Goal: Use online tool/utility: Utilize a website feature to perform a specific function

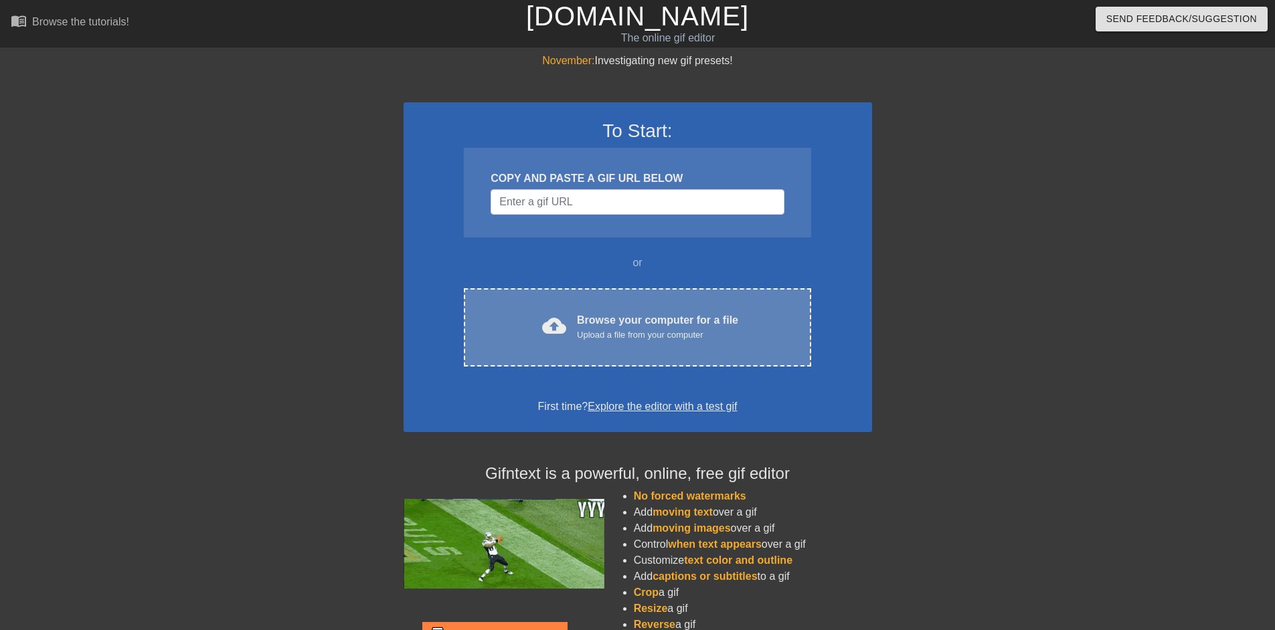
click at [566, 335] on span "cloud_upload" at bounding box center [554, 326] width 24 height 24
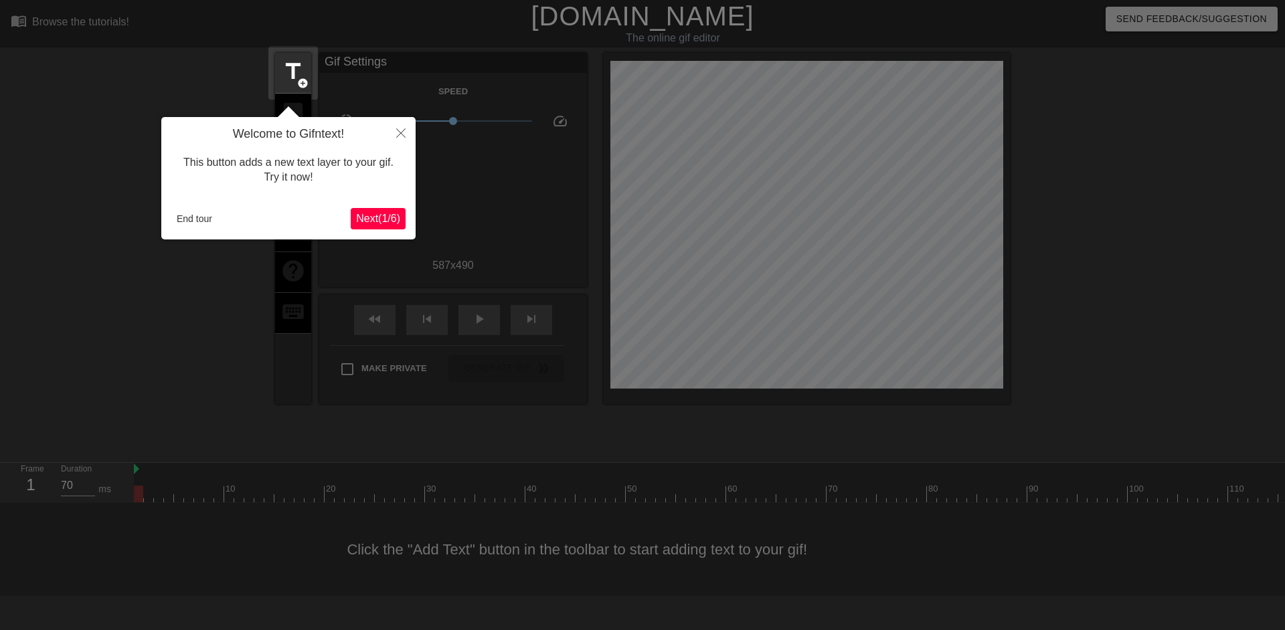
click at [388, 224] on span "Next ( 1 / 6 )" at bounding box center [378, 218] width 44 height 11
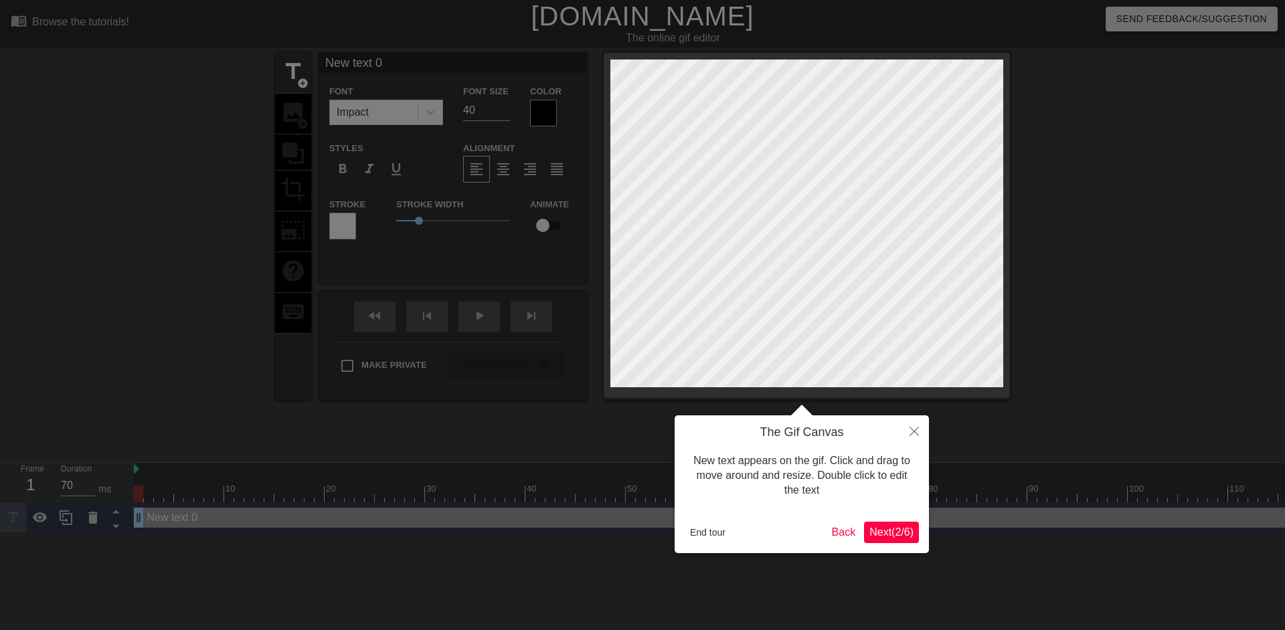
click at [883, 544] on div "The Gif Canvas New text appears on the gif. Click and drag to move around and r…" at bounding box center [801, 484] width 254 height 138
click at [891, 533] on span "Next ( 2 / 6 )" at bounding box center [891, 532] width 44 height 11
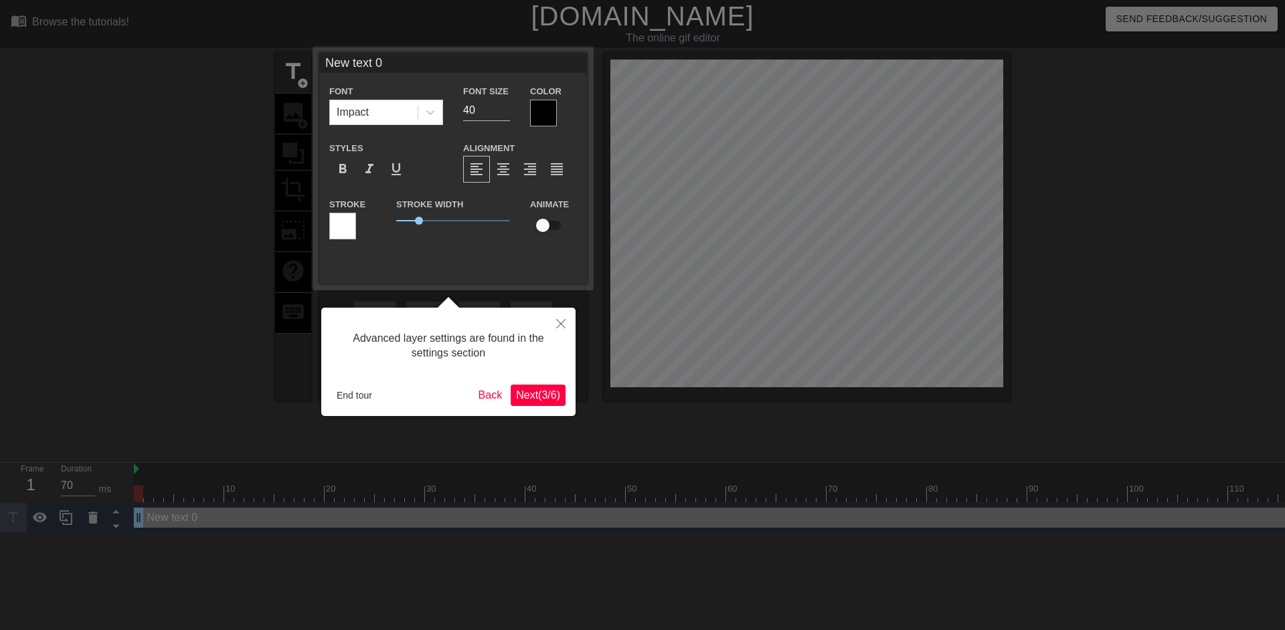
click at [545, 399] on span "Next ( 3 / 6 )" at bounding box center [538, 394] width 44 height 11
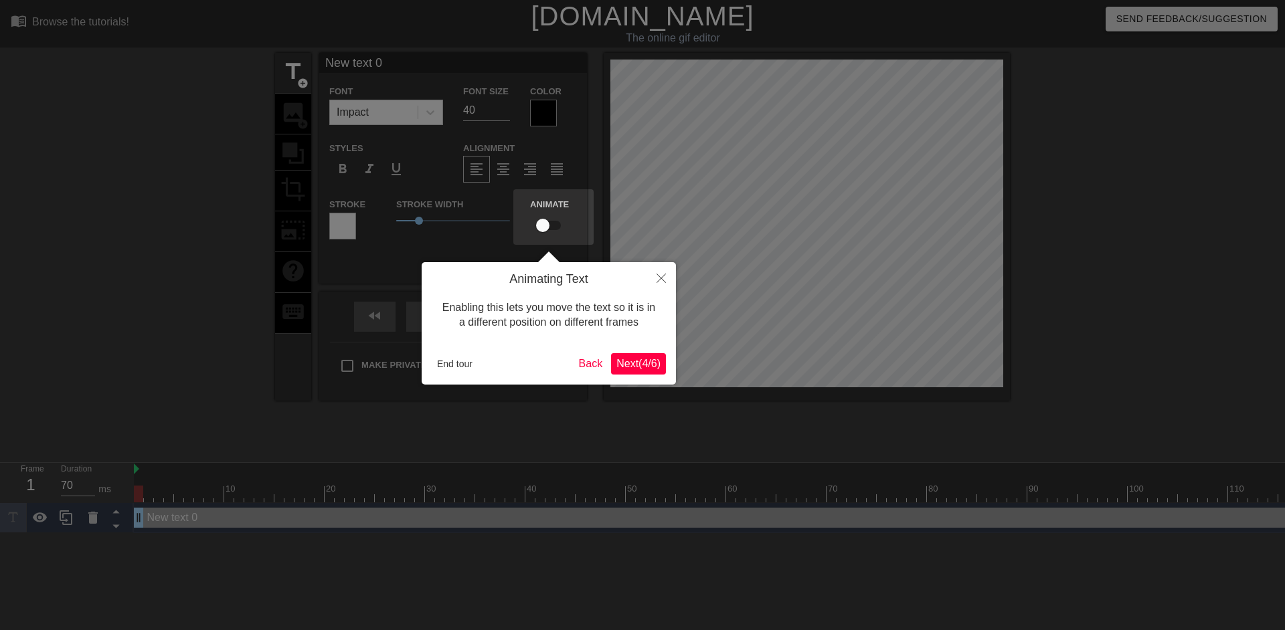
click at [648, 361] on span "Next ( 4 / 6 )" at bounding box center [638, 363] width 44 height 11
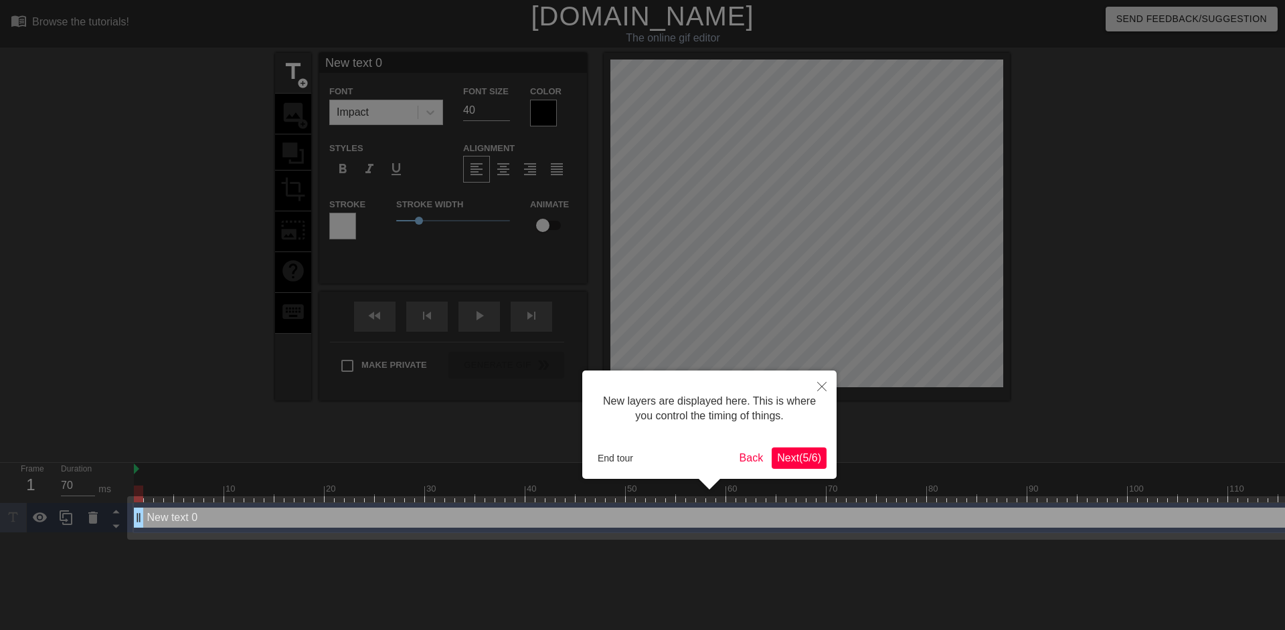
click at [820, 472] on div "New layers are displayed here. This is where you control the timing of things. …" at bounding box center [709, 425] width 254 height 108
click at [812, 464] on span "Next ( 5 / 6 )" at bounding box center [799, 457] width 44 height 11
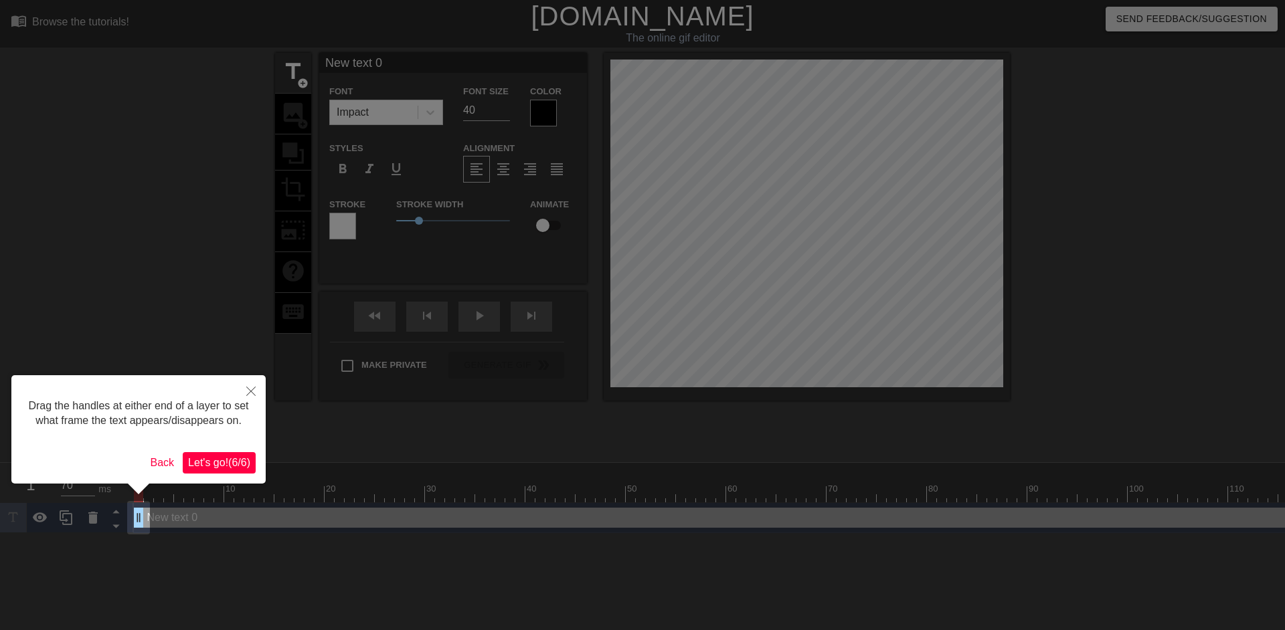
click at [232, 462] on span "Let's go! ( 6 / 6 )" at bounding box center [219, 462] width 62 height 11
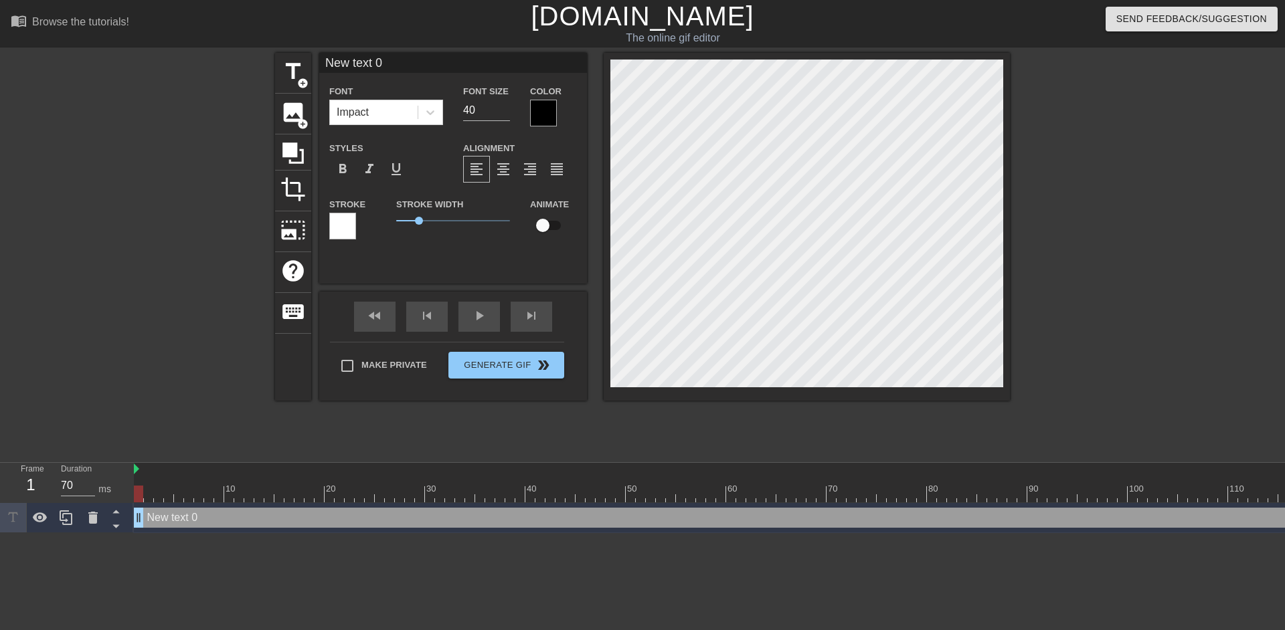
scroll to position [2, 2]
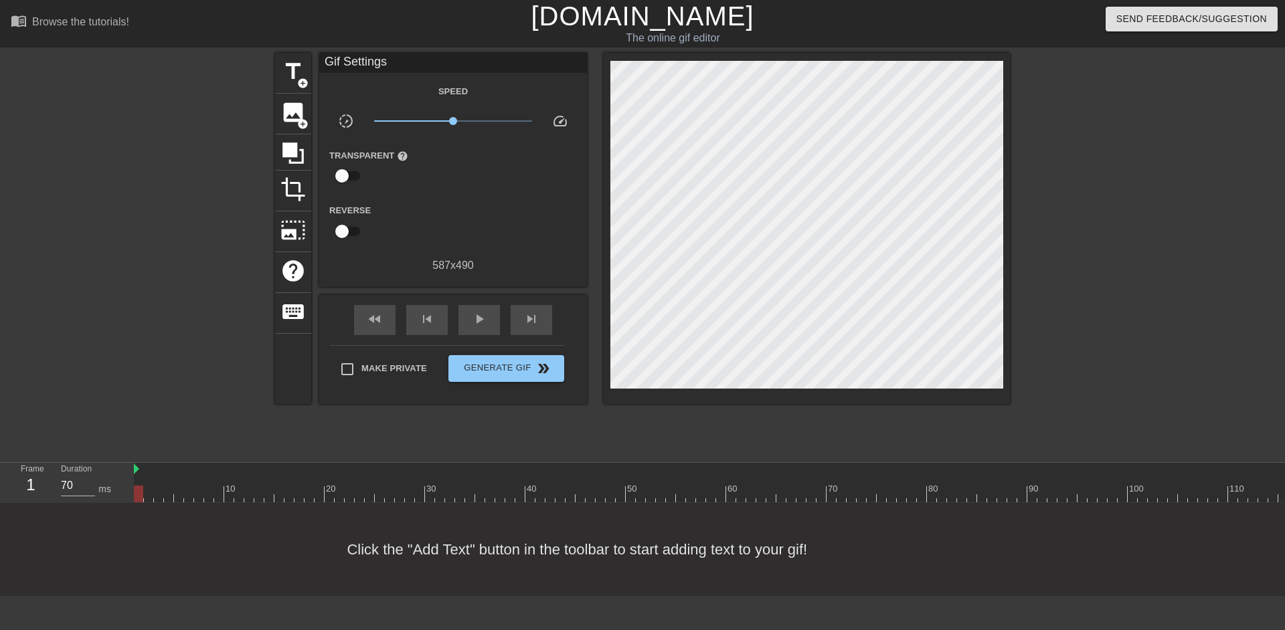
drag, startPoint x: 134, startPoint y: 480, endPoint x: 215, endPoint y: 490, distance: 82.2
click at [215, 490] on div "Frame 10 Duration 70 ms 10 20 30 40 50 60 70 80 90 100 110 120 130 140 150" at bounding box center [642, 483] width 1285 height 40
drag, startPoint x: 204, startPoint y: 498, endPoint x: 951, endPoint y: 496, distance: 747.4
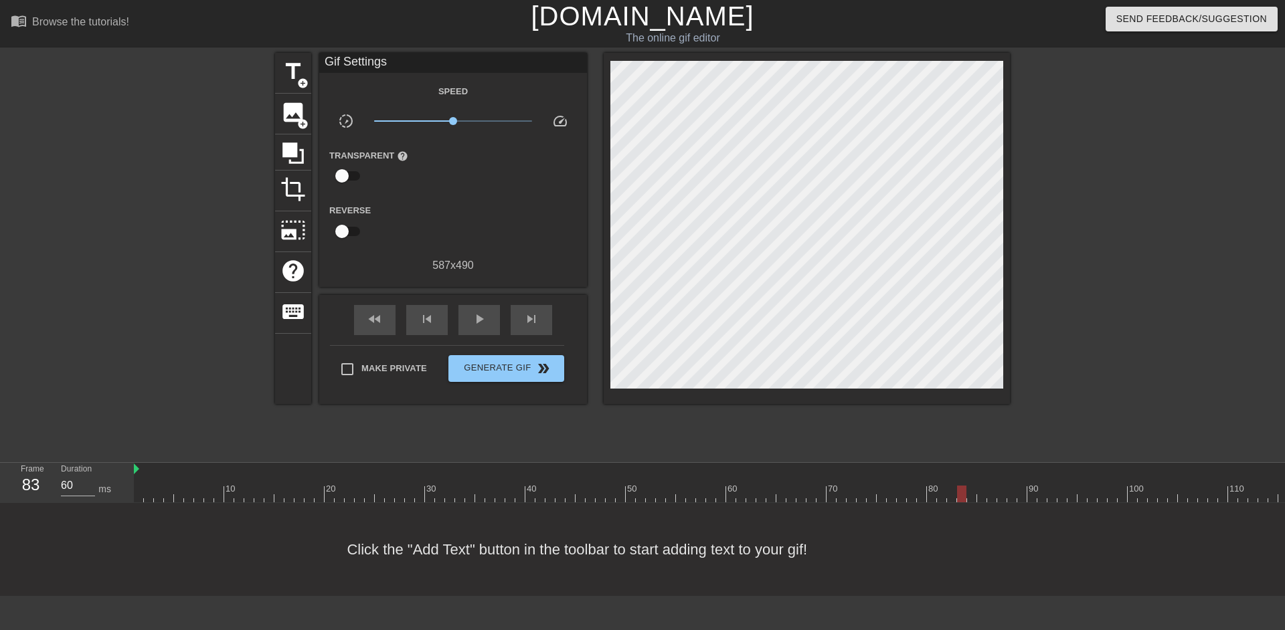
drag, startPoint x: 954, startPoint y: 494, endPoint x: 962, endPoint y: 492, distance: 8.3
click at [962, 492] on div at bounding box center [961, 494] width 9 height 17
click at [961, 490] on div at bounding box center [961, 494] width 9 height 17
drag, startPoint x: 941, startPoint y: 495, endPoint x: 966, endPoint y: 494, distance: 25.4
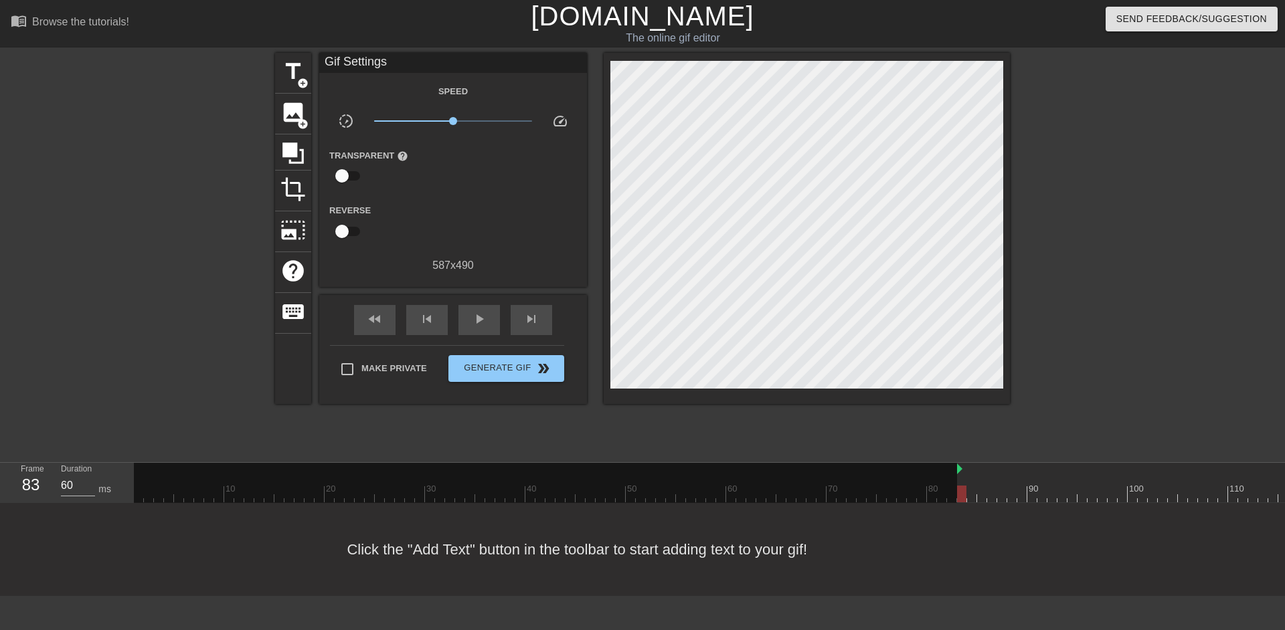
drag, startPoint x: 136, startPoint y: 471, endPoint x: 957, endPoint y: 472, distance: 821.0
click at [890, 483] on div at bounding box center [545, 483] width 823 height 40
drag, startPoint x: 889, startPoint y: 483, endPoint x: 854, endPoint y: 491, distance: 36.4
click at [854, 491] on div at bounding box center [545, 483] width 823 height 40
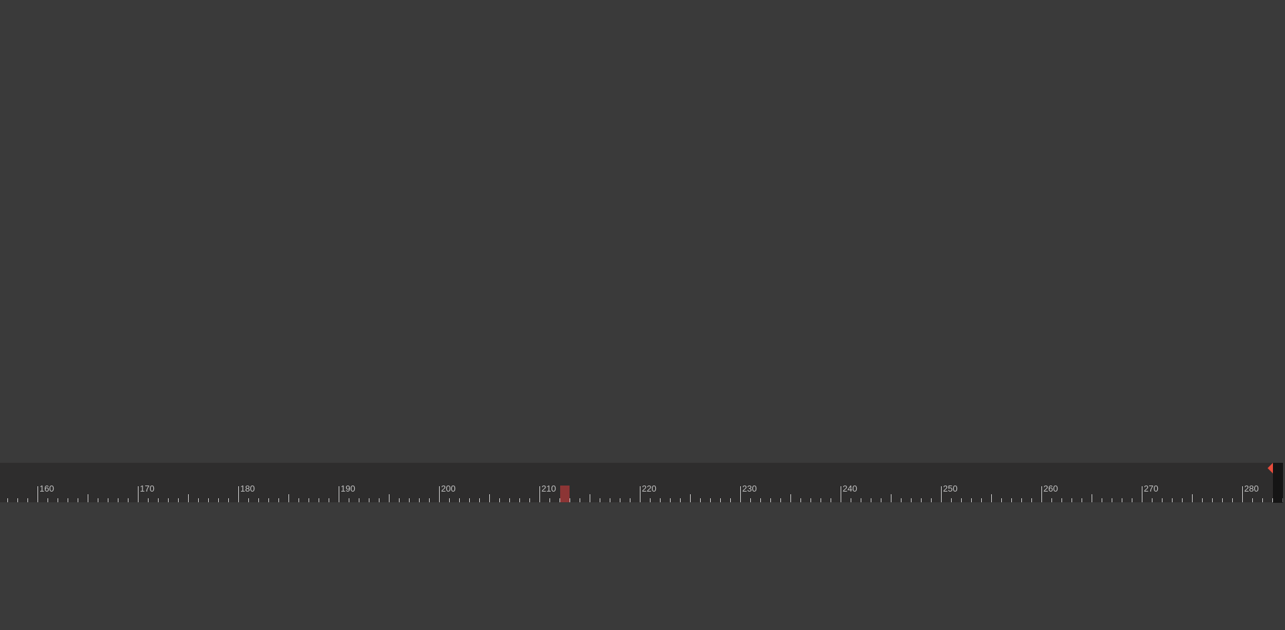
scroll to position [0, 1691]
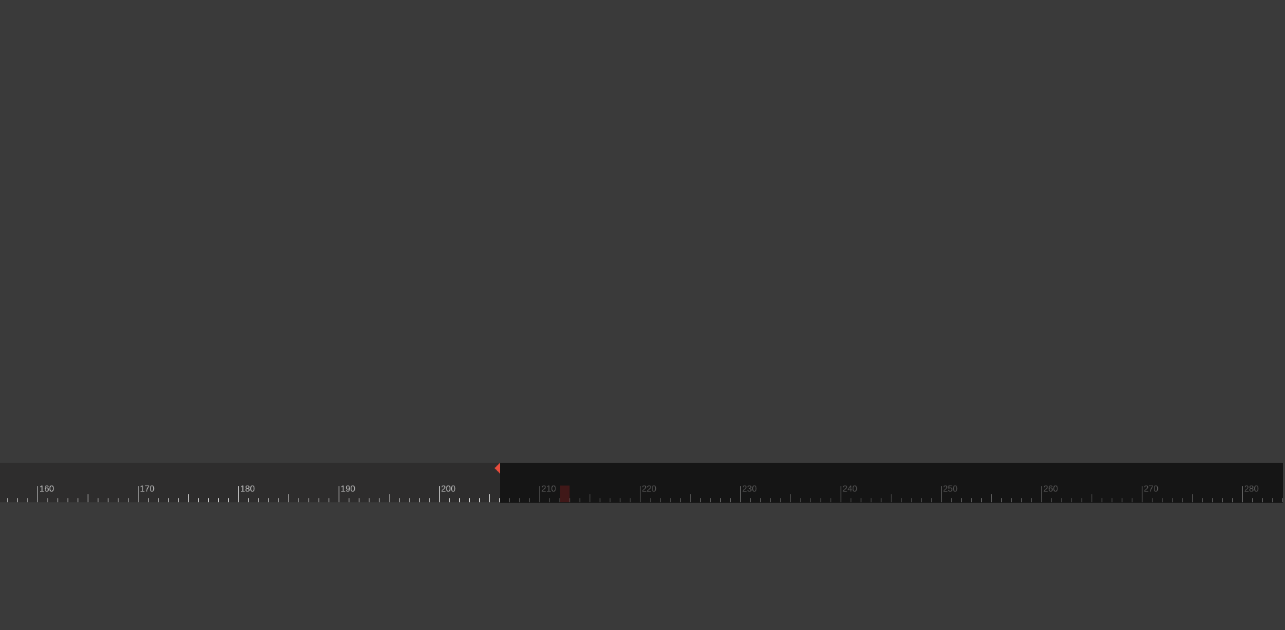
drag, startPoint x: 1281, startPoint y: 464, endPoint x: 486, endPoint y: 488, distance: 795.2
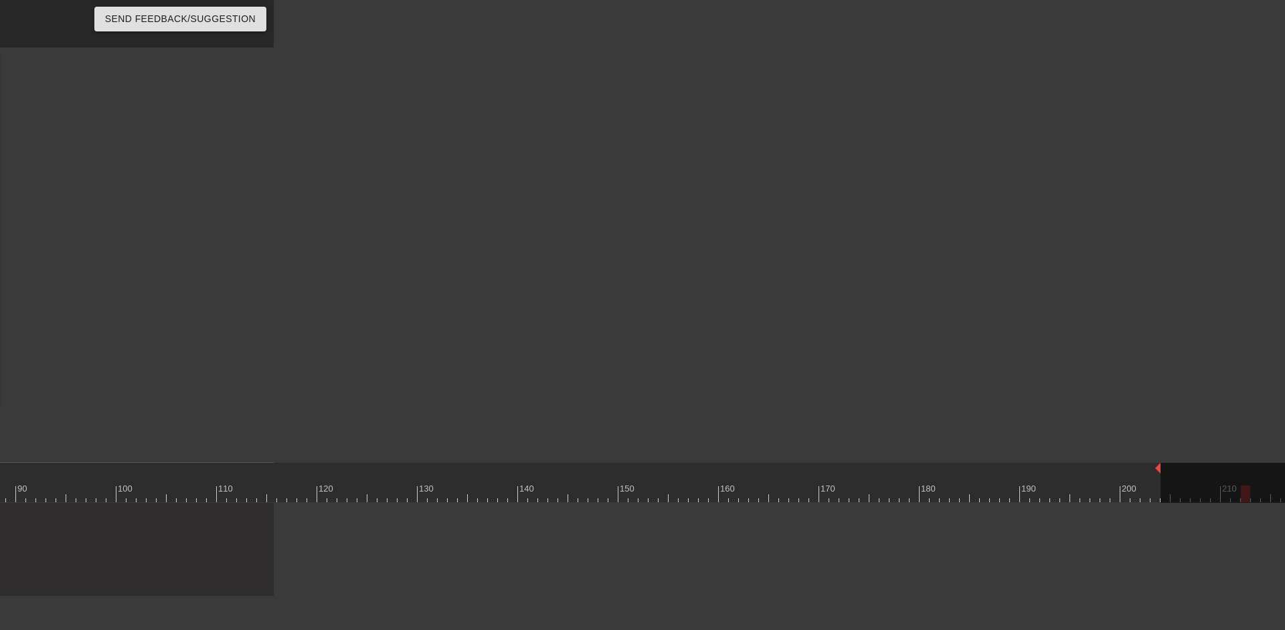
scroll to position [0, 0]
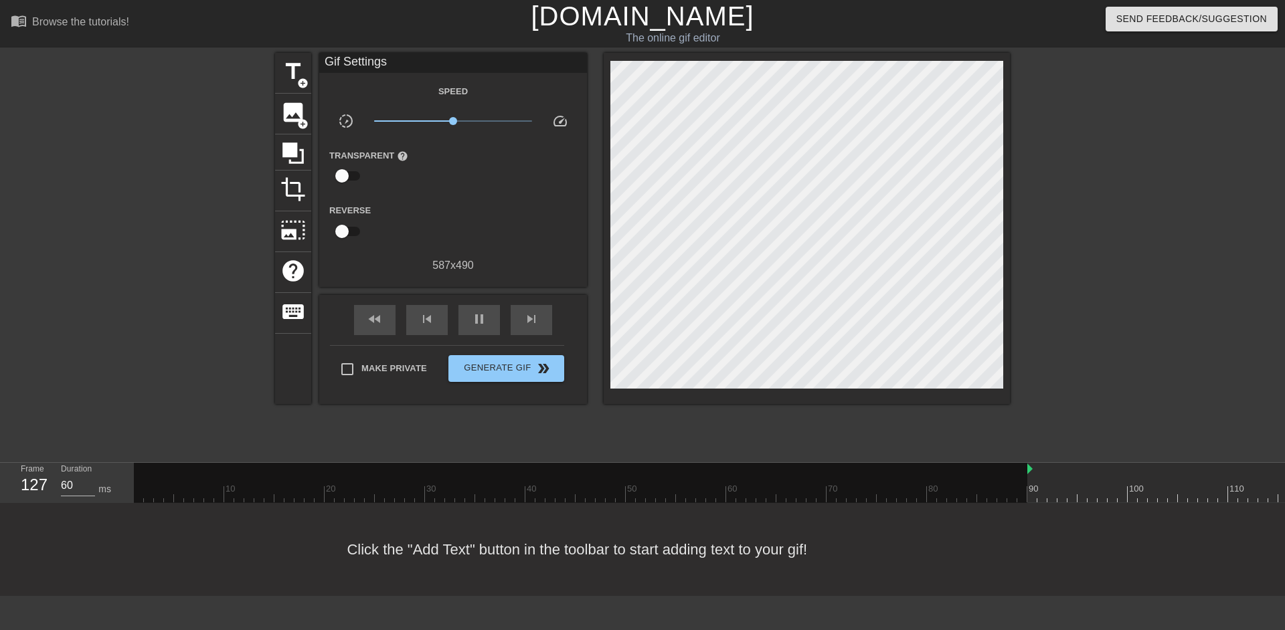
drag, startPoint x: 958, startPoint y: 467, endPoint x: 1028, endPoint y: 465, distance: 69.6
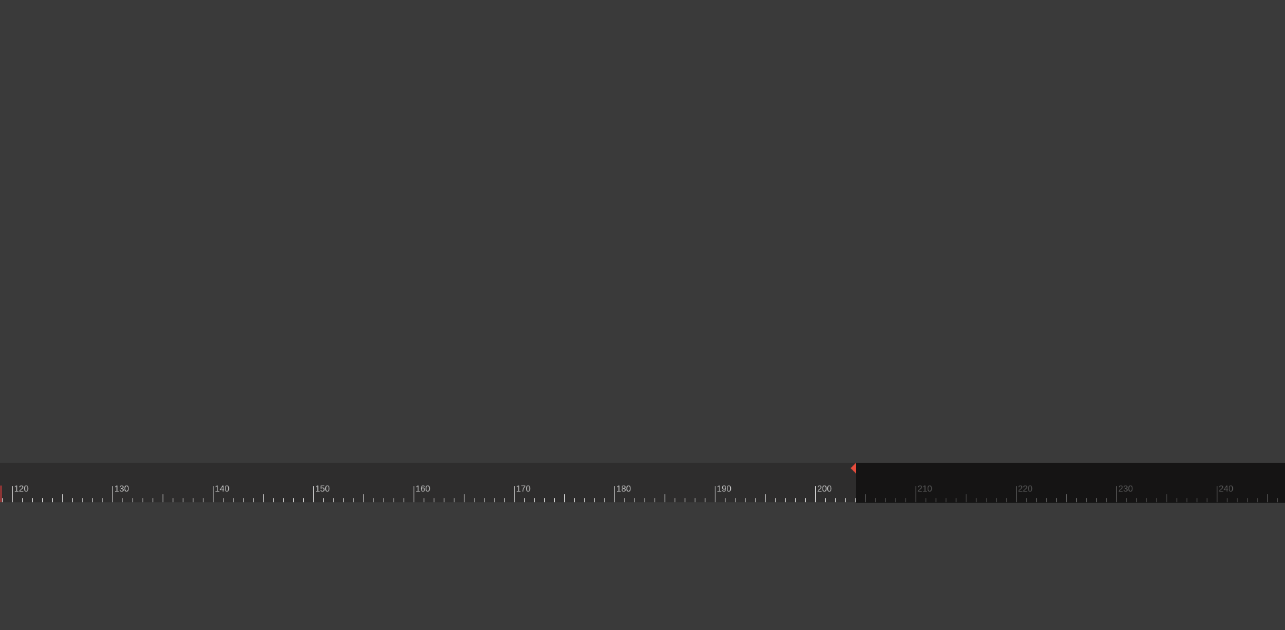
scroll to position [0, 1337]
drag, startPoint x: 831, startPoint y: 468, endPoint x: 863, endPoint y: 466, distance: 32.1
click at [842, 494] on div at bounding box center [216, 494] width 2840 height 17
click at [827, 495] on div at bounding box center [216, 494] width 2840 height 17
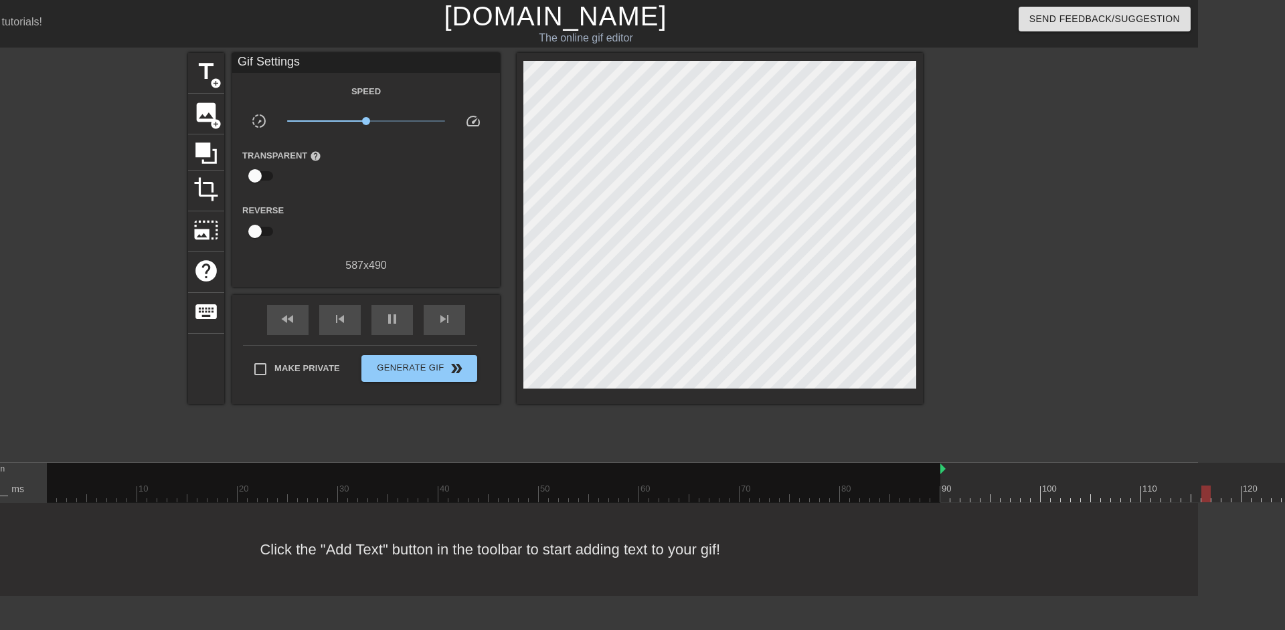
scroll to position [0, 92]
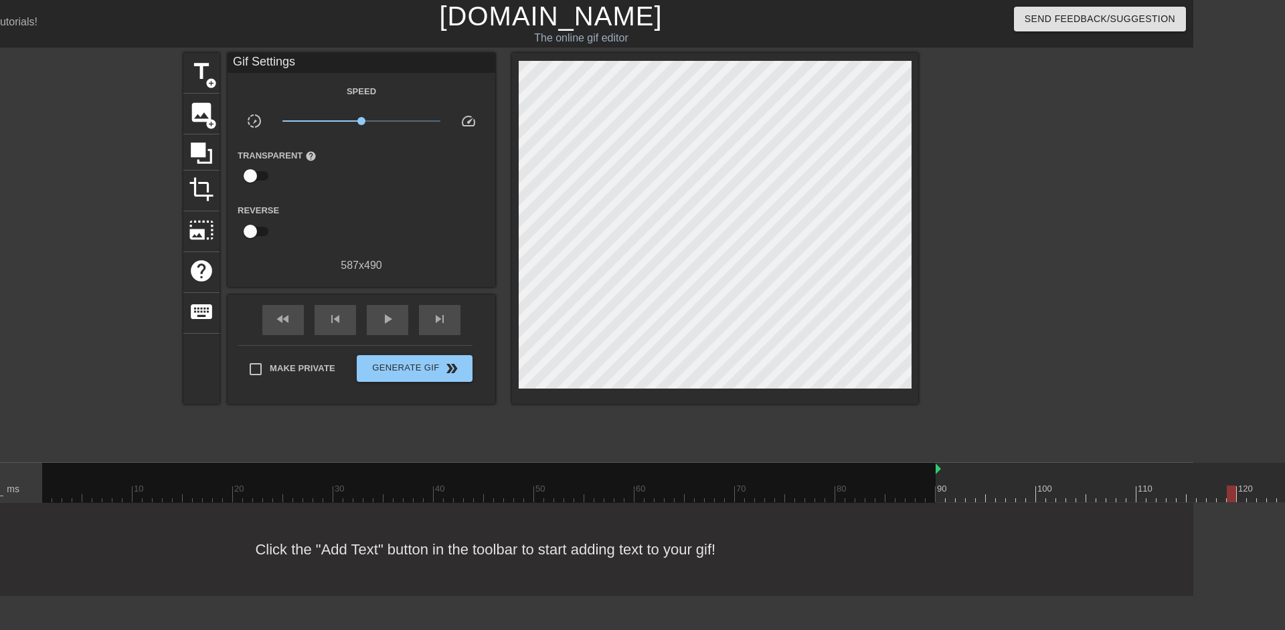
drag, startPoint x: 369, startPoint y: 121, endPoint x: 383, endPoint y: 122, distance: 14.1
click at [382, 122] on span "x1.62" at bounding box center [361, 121] width 159 height 16
drag, startPoint x: 383, startPoint y: 122, endPoint x: 365, endPoint y: 118, distance: 17.9
click at [365, 118] on span "x1.17" at bounding box center [367, 121] width 8 height 8
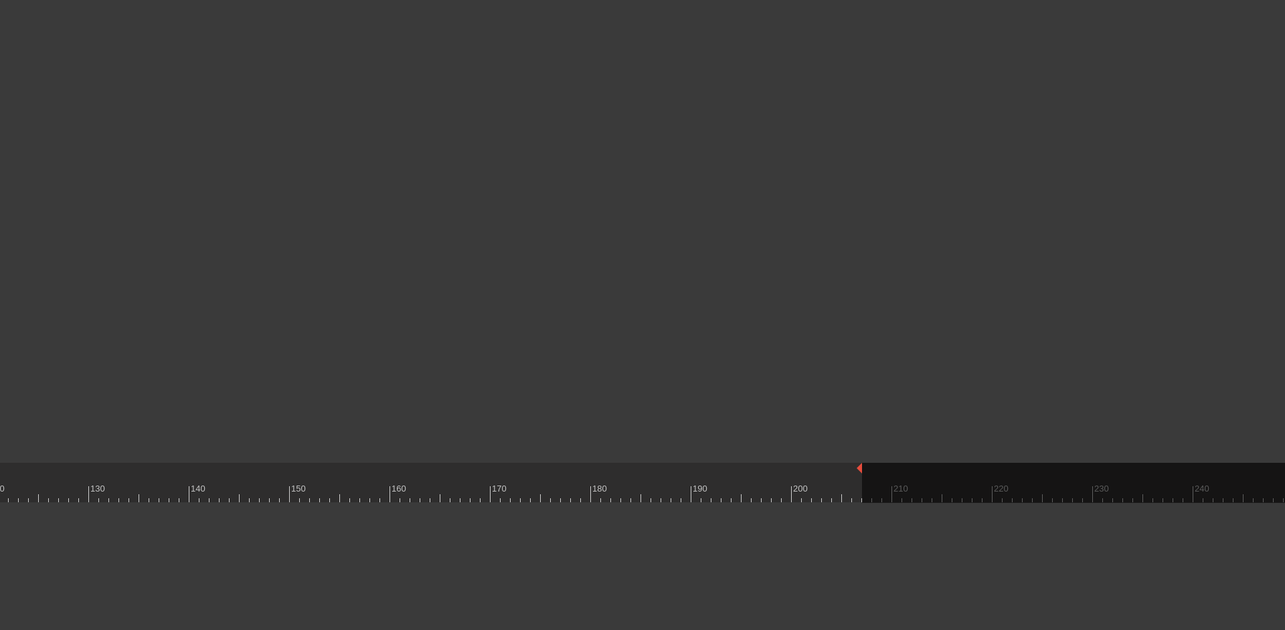
scroll to position [0, 1423]
drag, startPoint x: 775, startPoint y: 468, endPoint x: 808, endPoint y: 468, distance: 32.8
click at [808, 468] on div "10 20 30 40 50 60 70 80 90 100 110 120 130 140 150 160" at bounding box center [131, 482] width 2840 height 39
drag, startPoint x: 769, startPoint y: 630, endPoint x: 636, endPoint y: 628, distance: 133.8
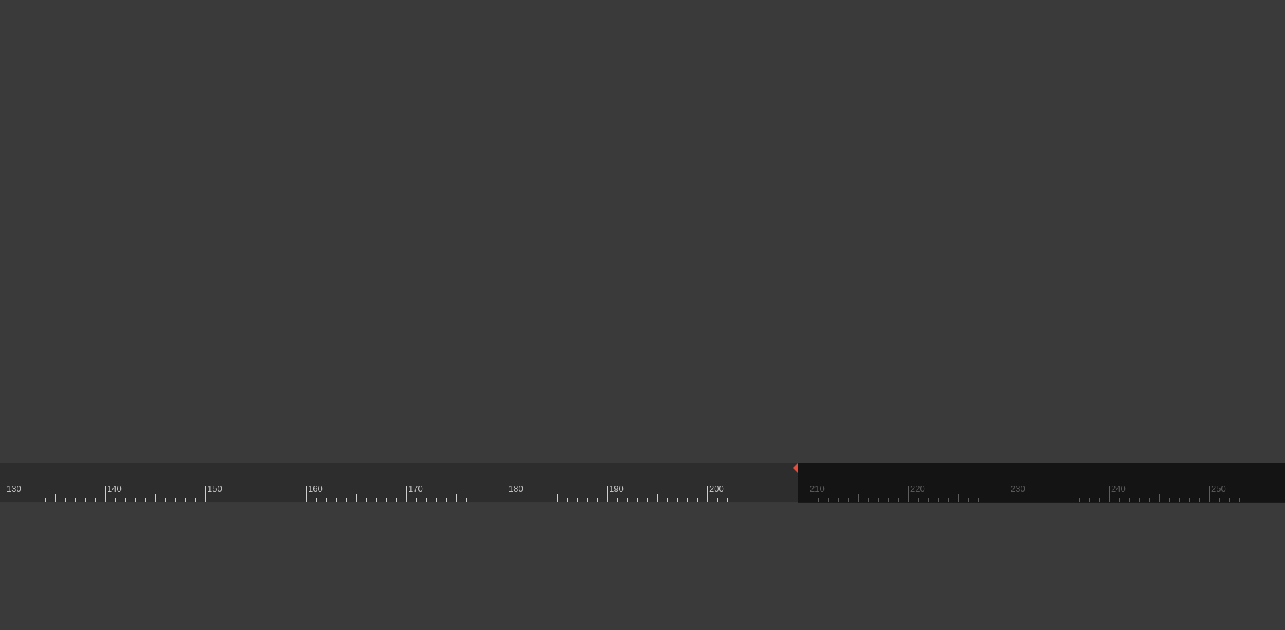
drag, startPoint x: 807, startPoint y: 470, endPoint x: 794, endPoint y: 478, distance: 16.0
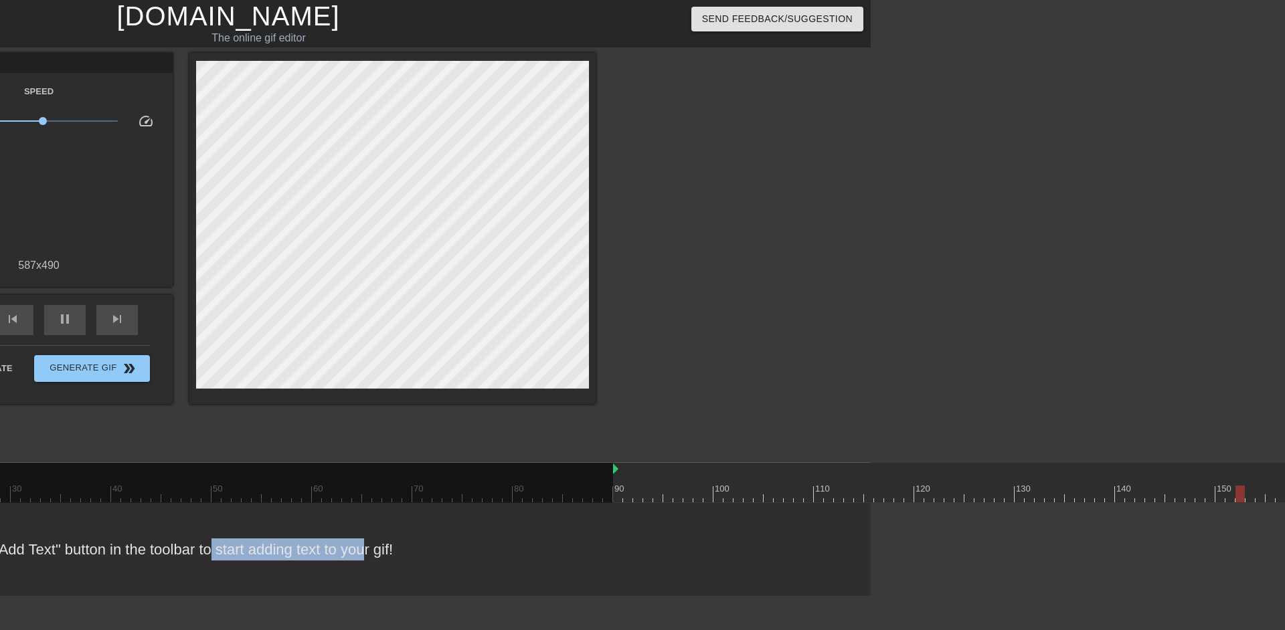
scroll to position [0, 413]
click at [282, 546] on div "Click the "Add Text" button in the toolbar to start adding text to your gif!" at bounding box center [229, 549] width 1285 height 93
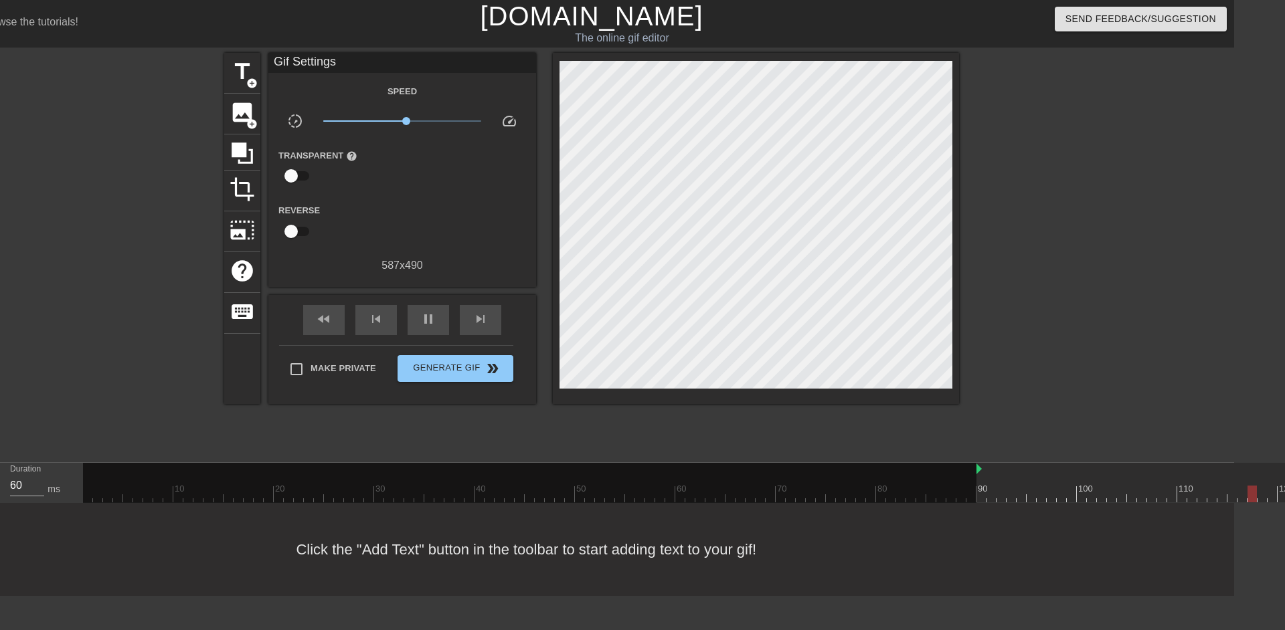
scroll to position [0, 0]
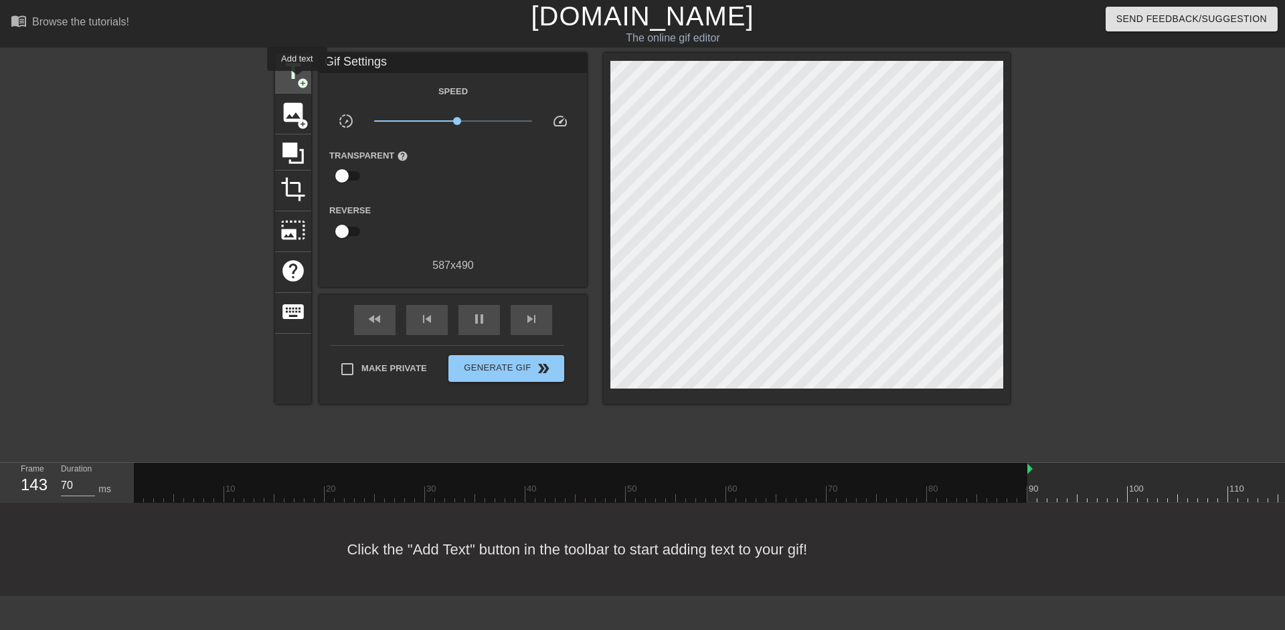
click at [297, 80] on span "add_circle" at bounding box center [302, 83] width 11 height 11
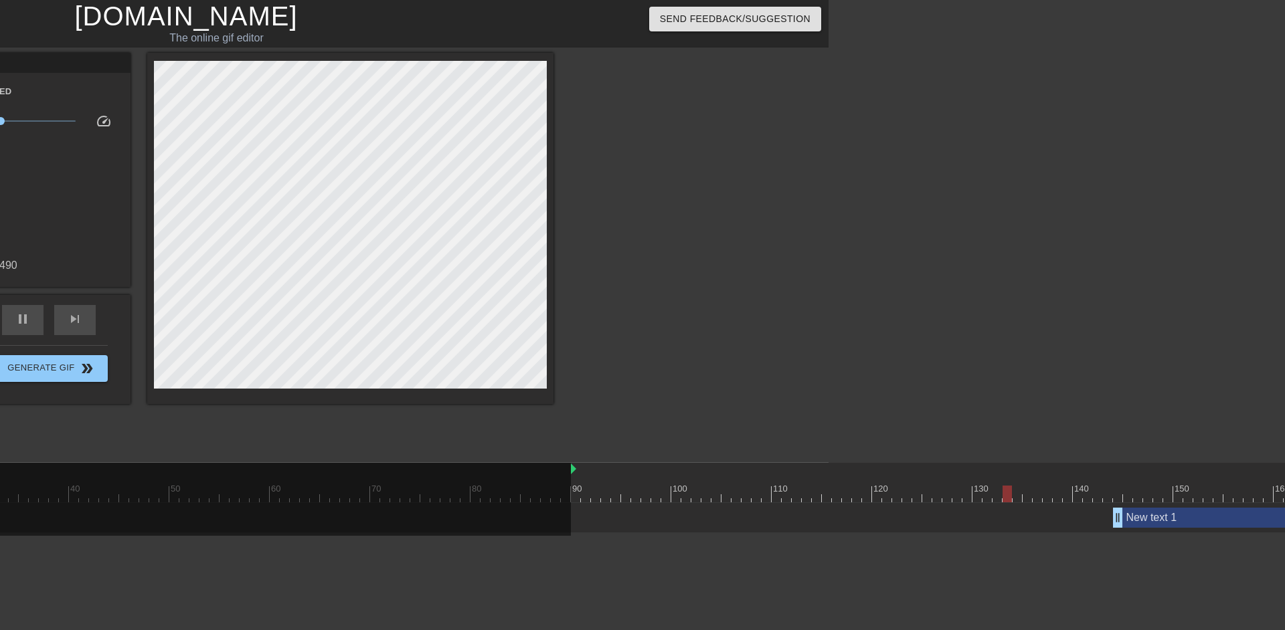
scroll to position [0, 482]
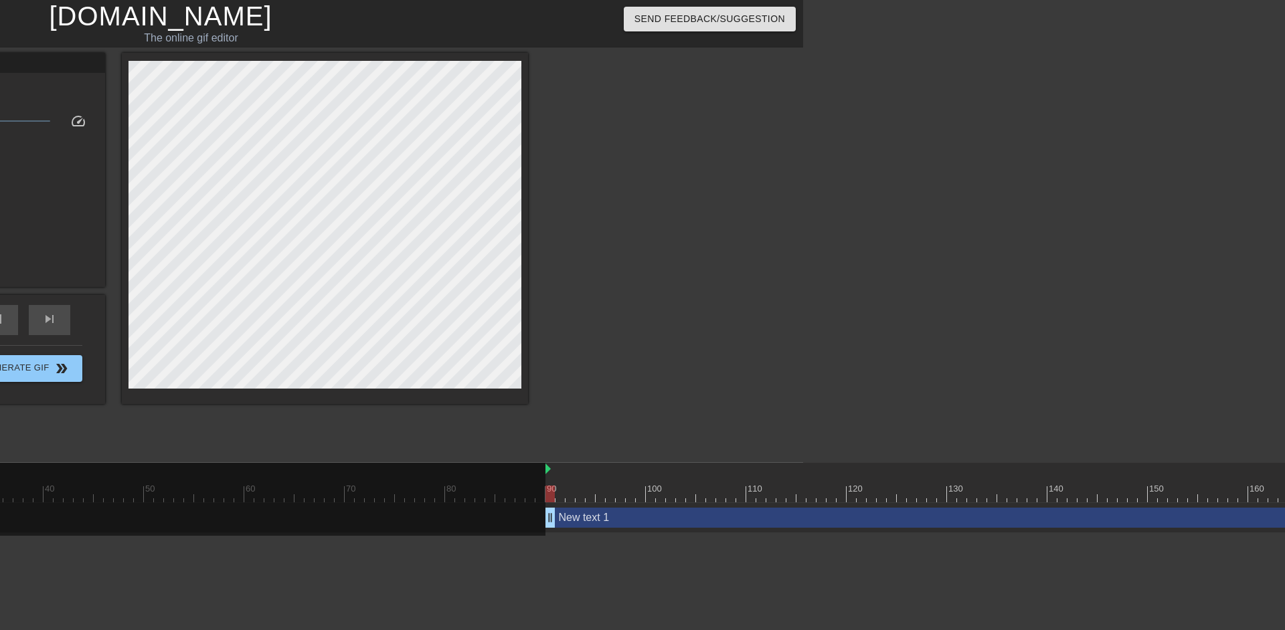
drag, startPoint x: 1119, startPoint y: 522, endPoint x: 577, endPoint y: 516, distance: 542.0
click at [577, 516] on div "New text 1 drag_handle drag_handle" at bounding box center [1247, 518] width 1405 height 20
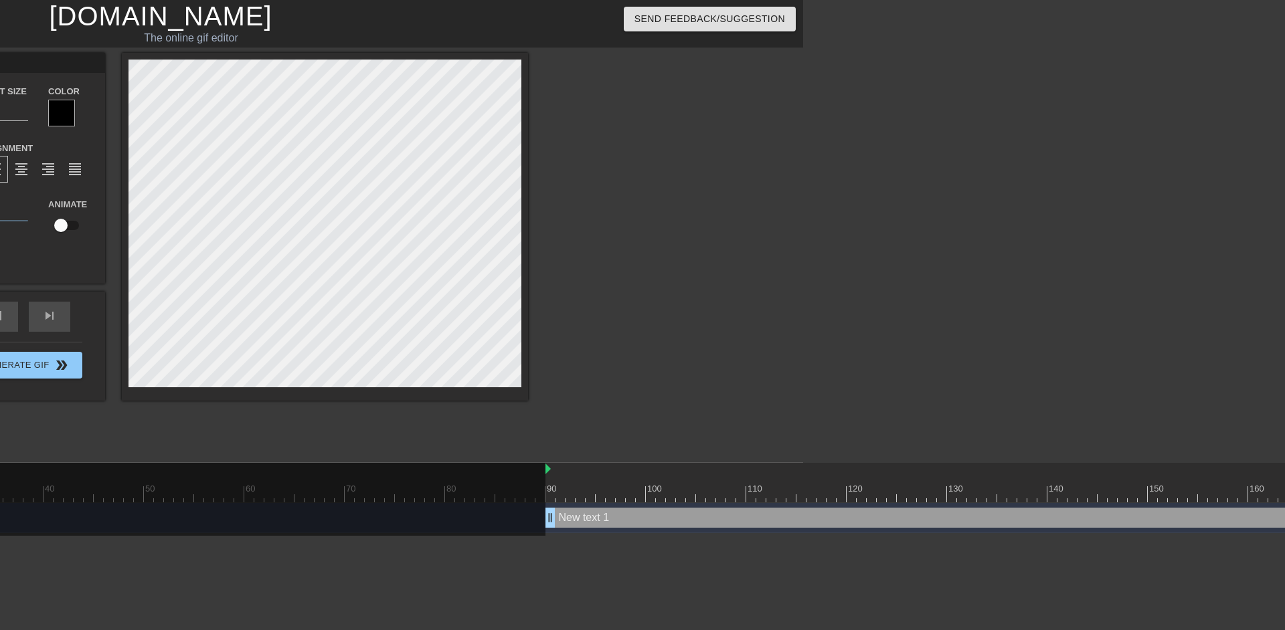
scroll to position [1, 3]
type input "70"
click at [506, 533] on html "menu_book Browse the tutorials! [DOMAIN_NAME] The online gif editor Send Feedba…" at bounding box center [160, 266] width 1285 height 533
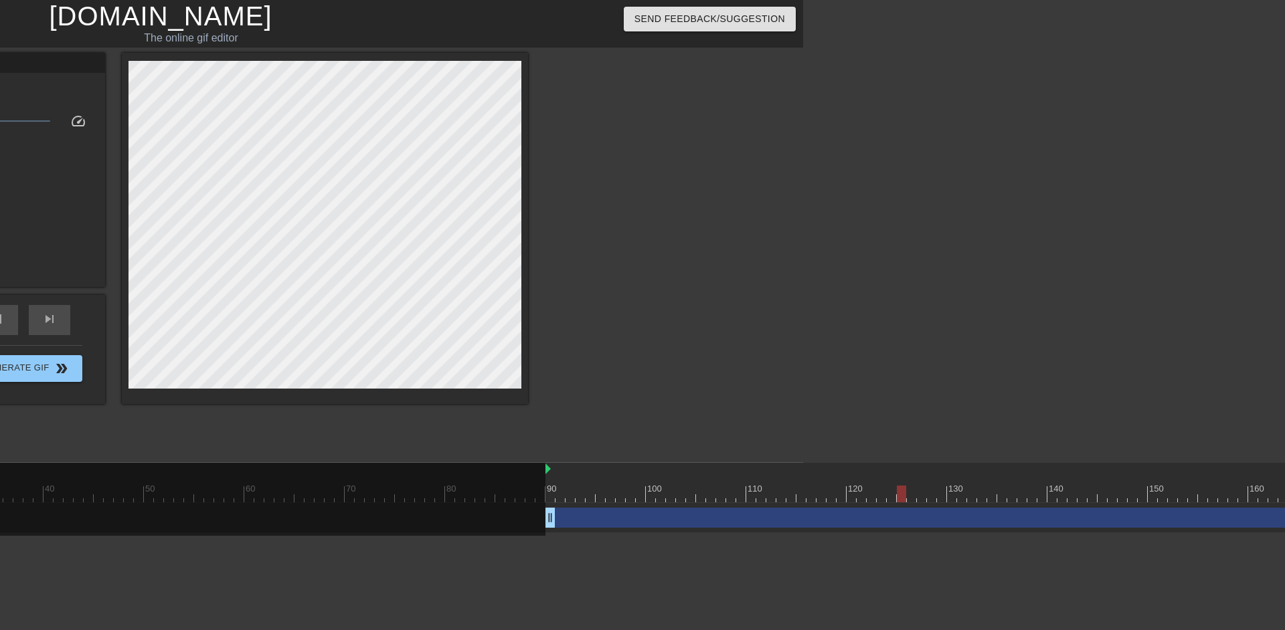
click at [623, 527] on div "drag_handle drag_handle" at bounding box center [1247, 518] width 1405 height 20
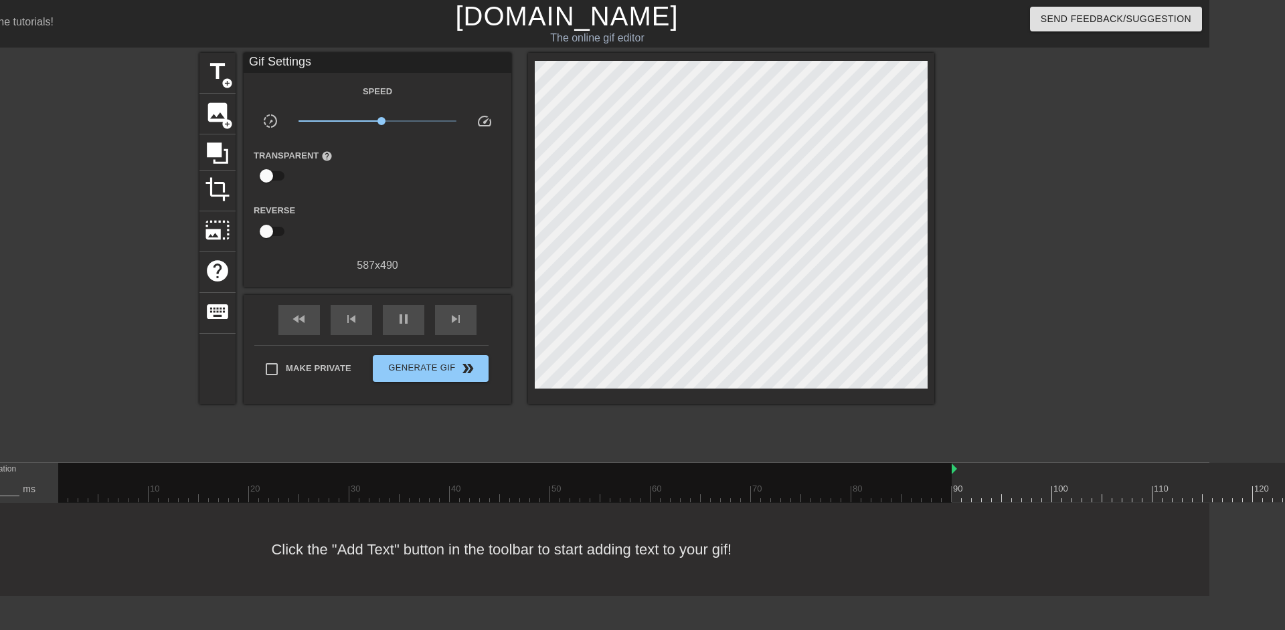
scroll to position [0, 102]
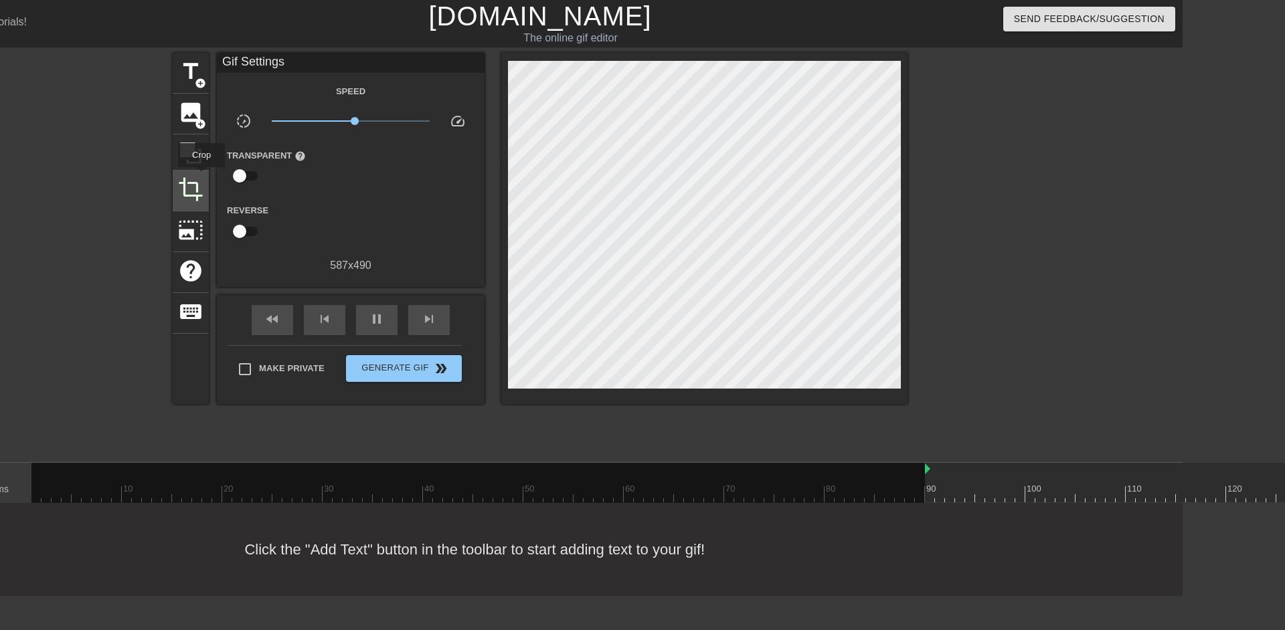
click at [201, 177] on span "crop" at bounding box center [190, 189] width 25 height 25
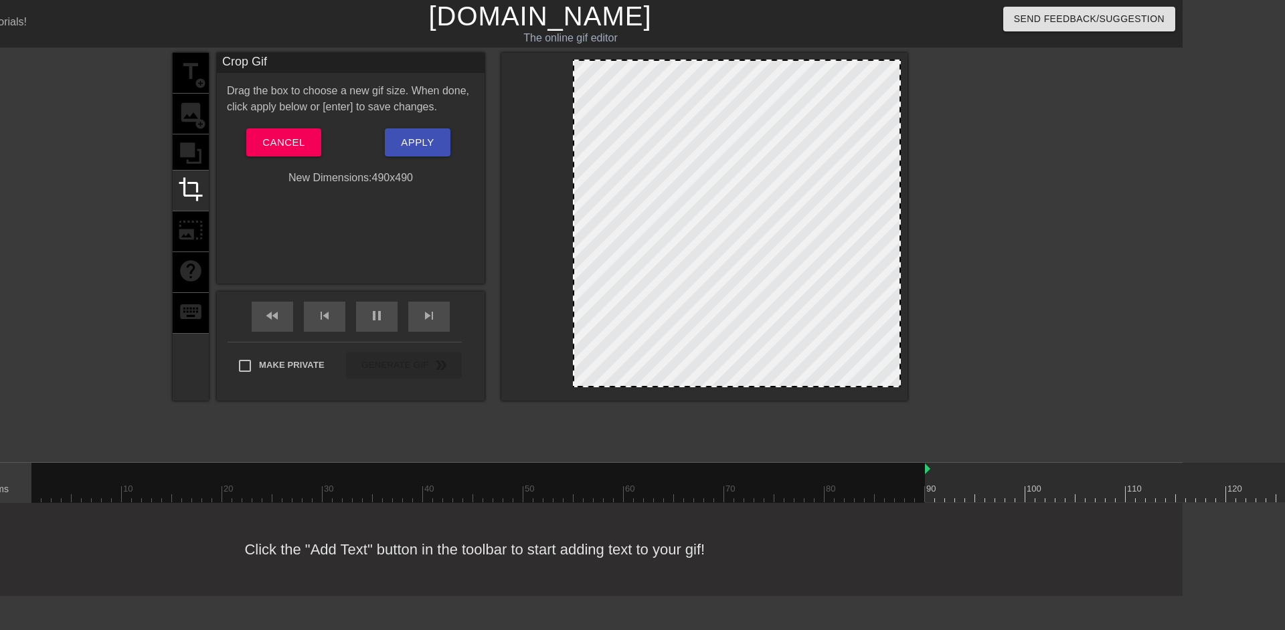
drag, startPoint x: 510, startPoint y: 194, endPoint x: 575, endPoint y: 193, distance: 64.9
drag, startPoint x: 710, startPoint y: 202, endPoint x: 747, endPoint y: 201, distance: 36.8
click at [747, 201] on div at bounding box center [737, 224] width 328 height 328
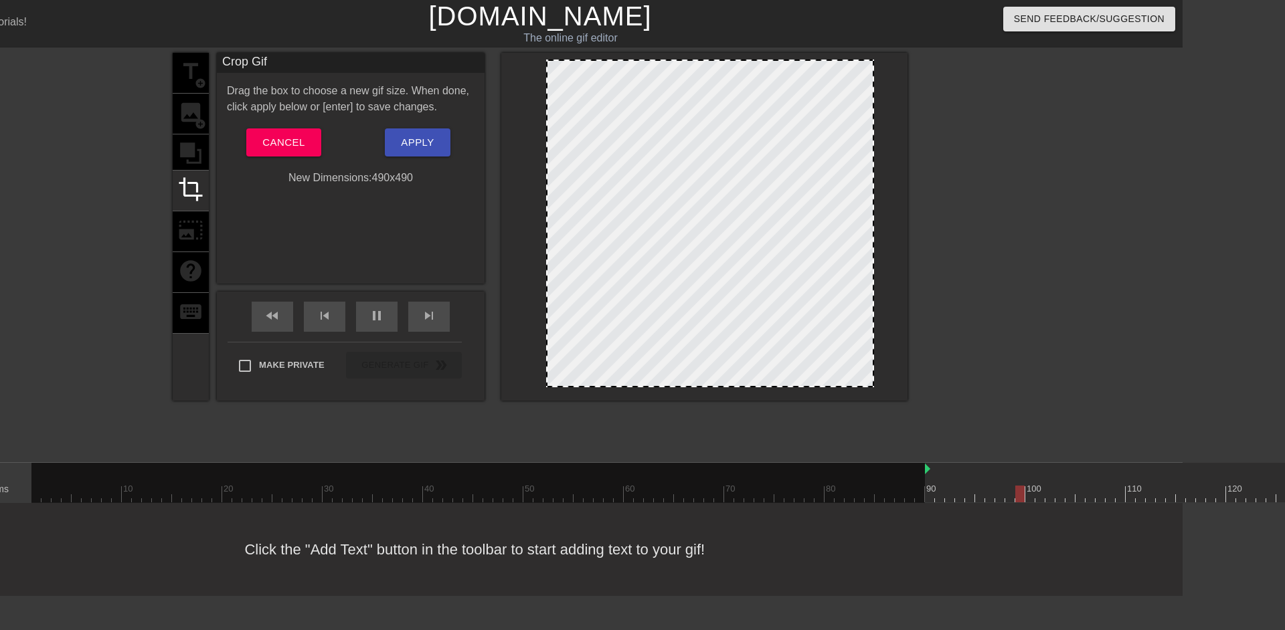
drag, startPoint x: 765, startPoint y: 203, endPoint x: 738, endPoint y: 201, distance: 26.9
click at [738, 201] on div at bounding box center [710, 224] width 328 height 328
click at [413, 142] on span "Apply" at bounding box center [417, 142] width 33 height 17
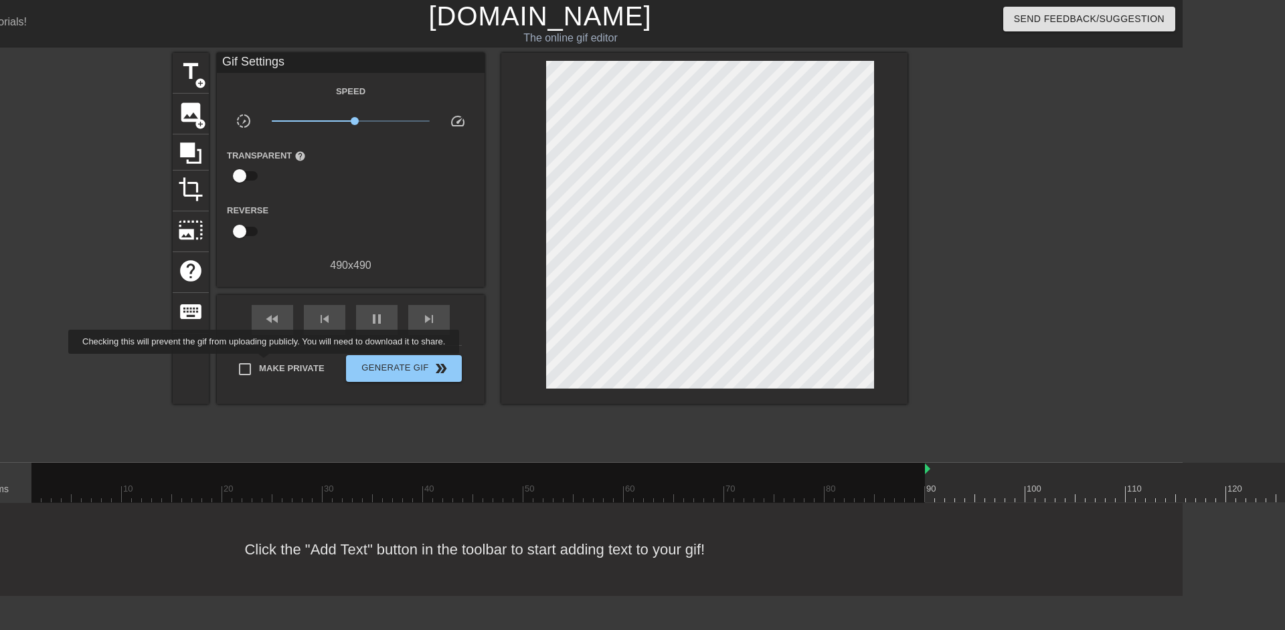
type input "70"
click at [266, 363] on span "Make Private" at bounding box center [292, 368] width 66 height 13
click at [259, 363] on input "Make Private" at bounding box center [245, 369] width 28 height 28
checkbox input "true"
type input "70"
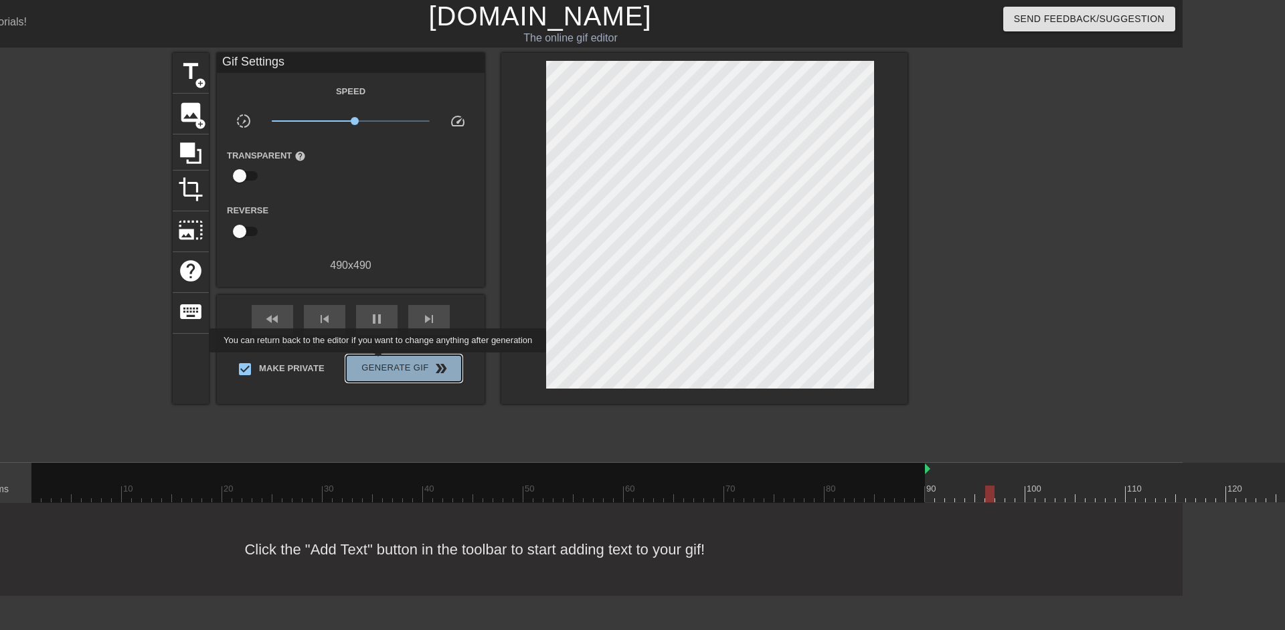
click at [379, 362] on span "Generate Gif double_arrow" at bounding box center [403, 369] width 105 height 16
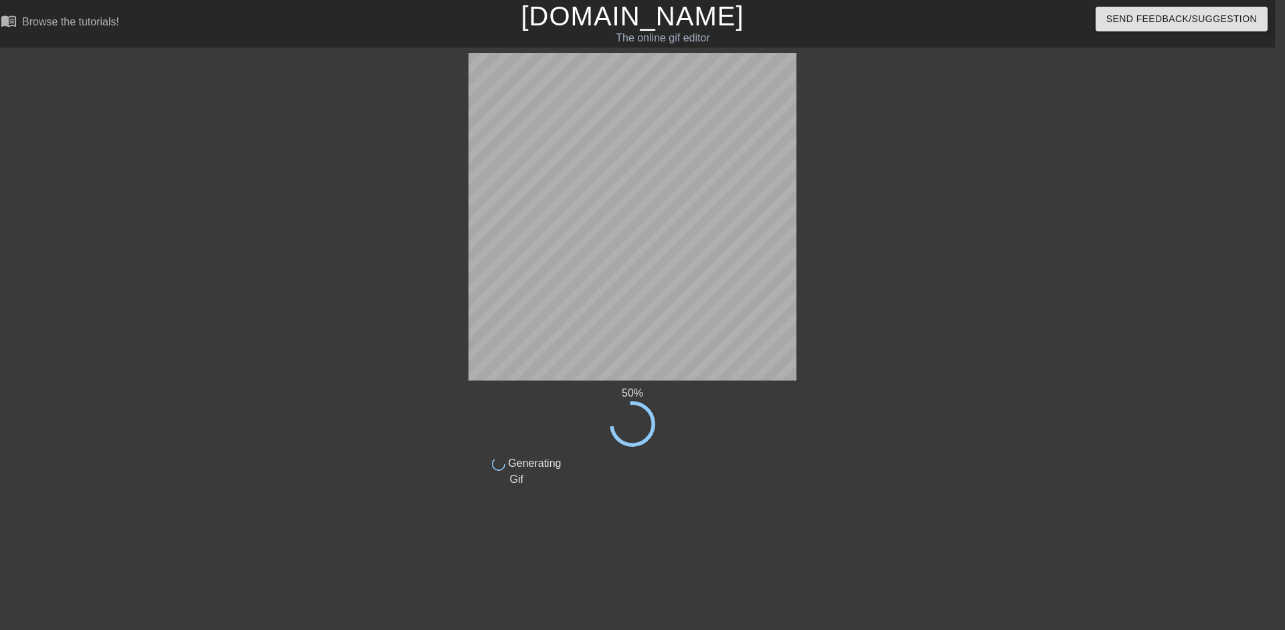
click at [695, 494] on html "menu_book Browse the tutorials! [DOMAIN_NAME] The online gif editor Send Feedba…" at bounding box center [632, 247] width 1285 height 494
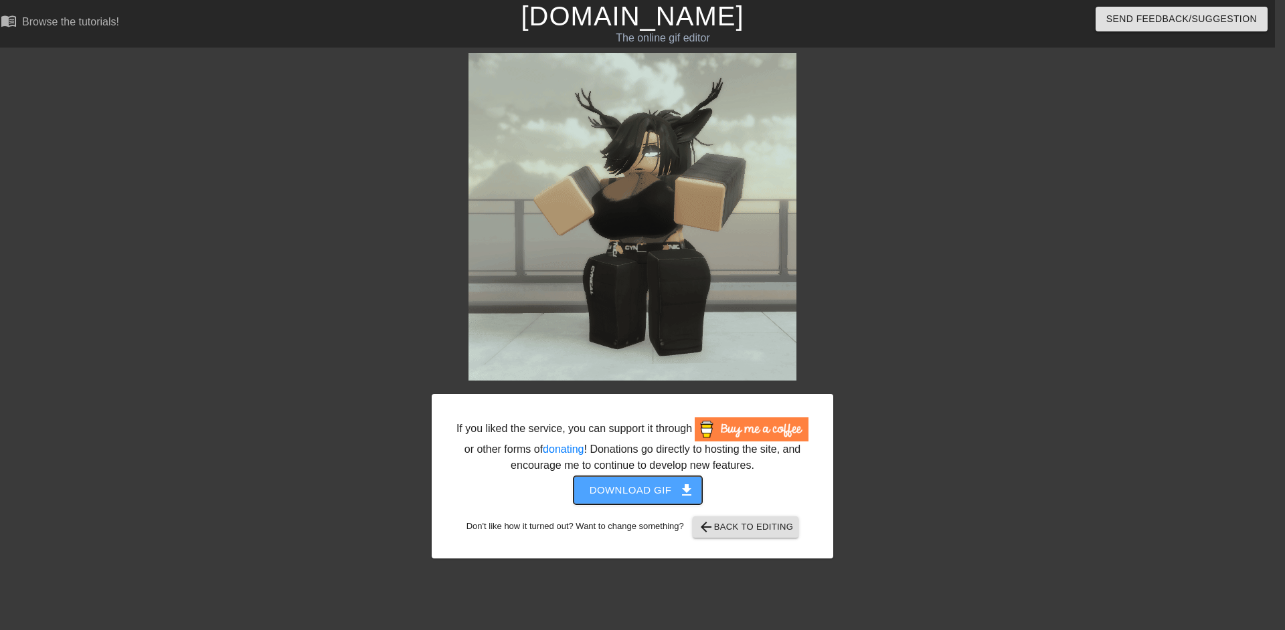
click at [632, 489] on span "Download gif get_app" at bounding box center [637, 490] width 97 height 17
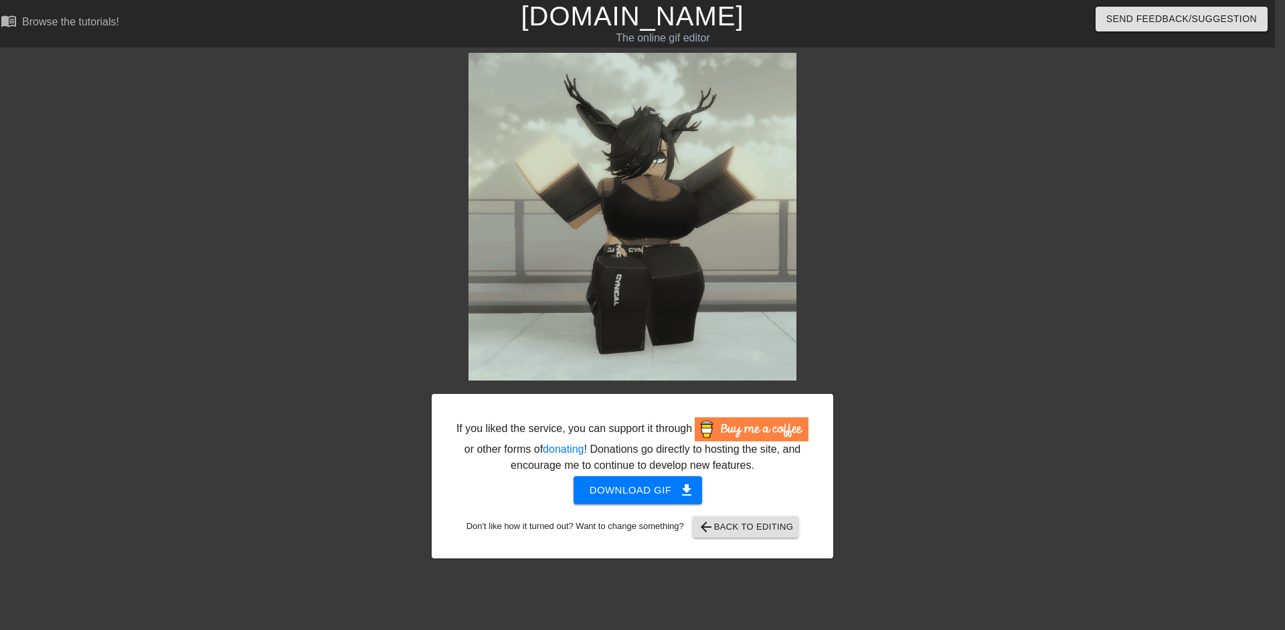
drag, startPoint x: 1093, startPoint y: 166, endPoint x: 1082, endPoint y: 166, distance: 10.7
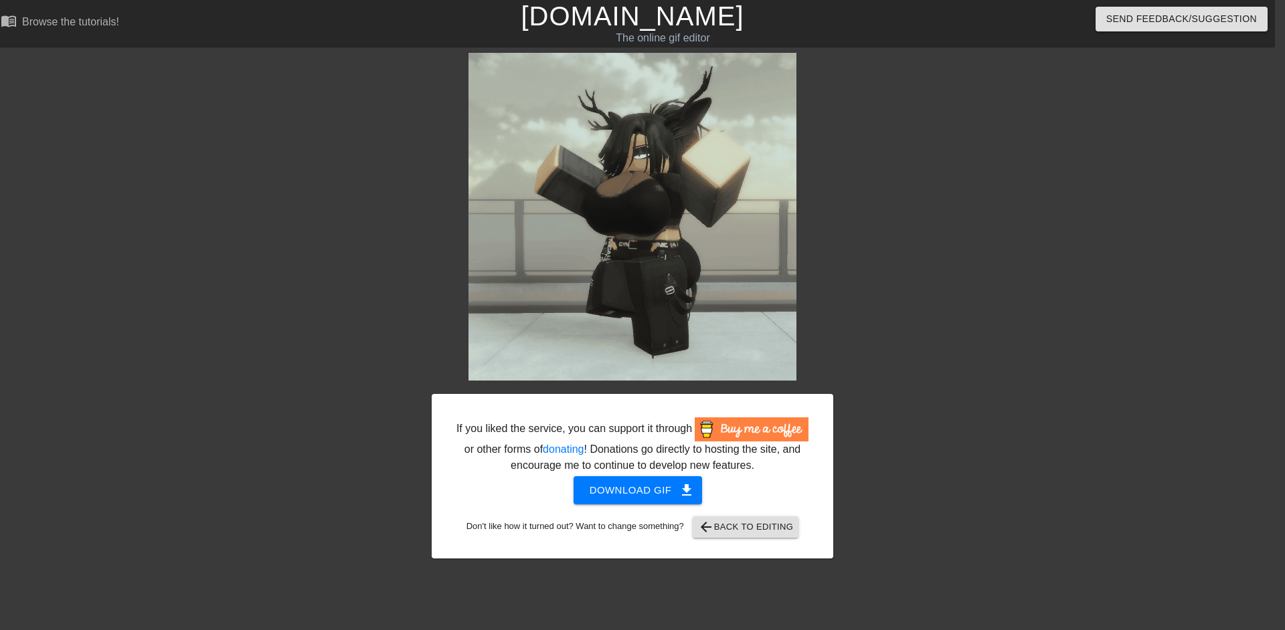
click at [1093, 166] on div "If you liked the service, you can support it through or other forms of donating…" at bounding box center [632, 306] width 1285 height 506
